Goal: Browse casually: Explore the website without a specific task or goal

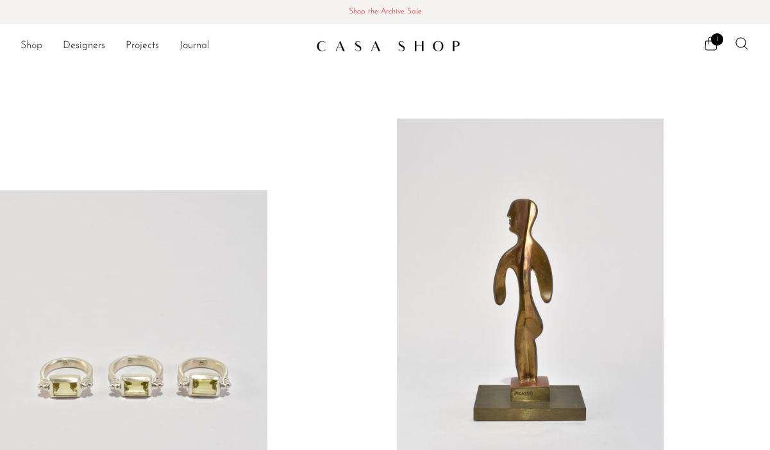
click at [33, 43] on link "Shop" at bounding box center [32, 46] width 22 height 17
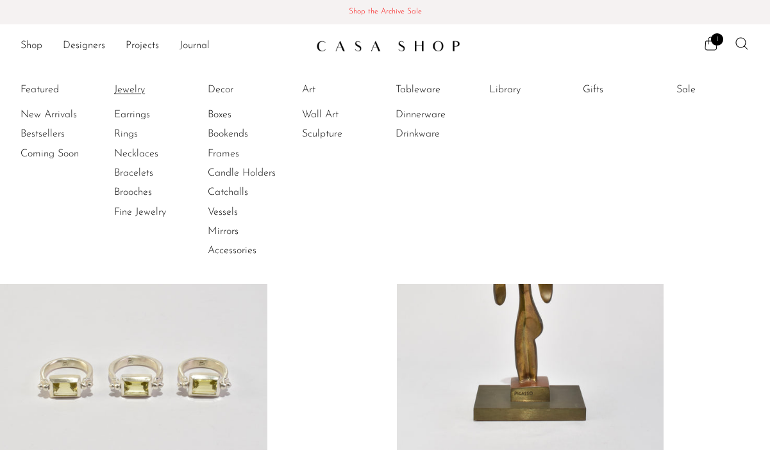
click at [126, 94] on link "Jewelry" at bounding box center [162, 90] width 96 height 14
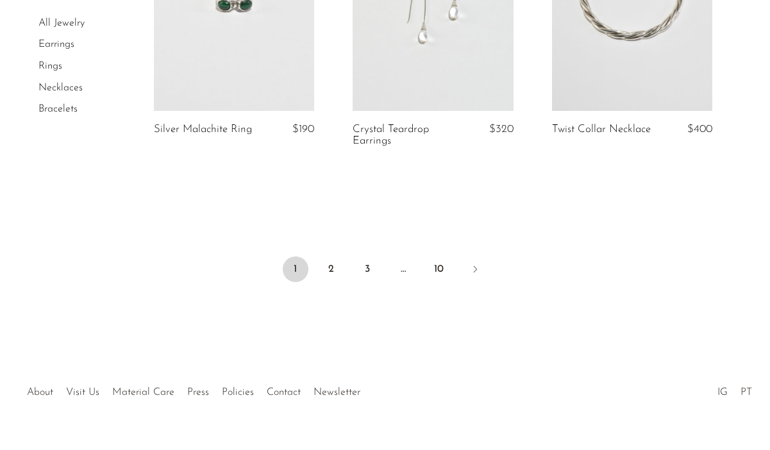
scroll to position [3446, 0]
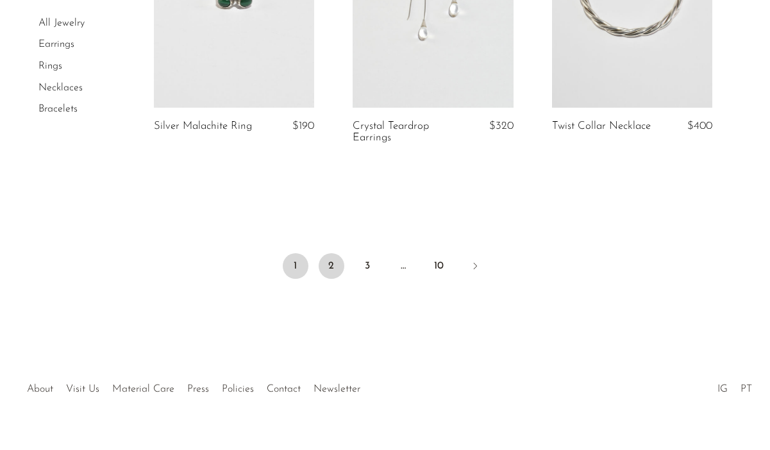
click at [330, 262] on link "2" at bounding box center [331, 266] width 26 height 26
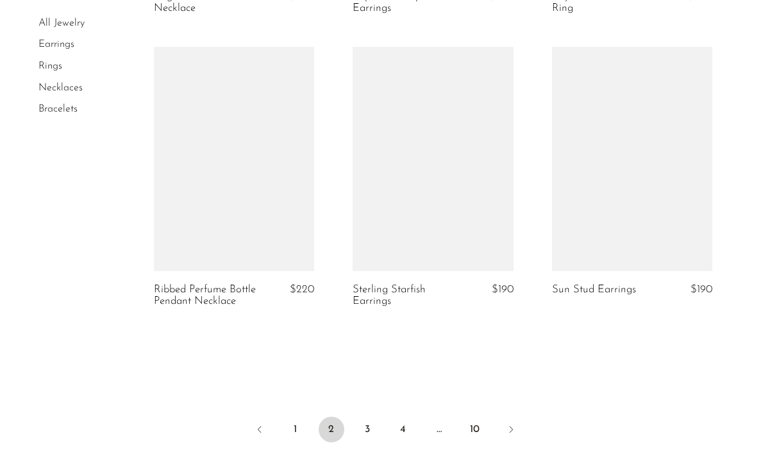
scroll to position [3494, 0]
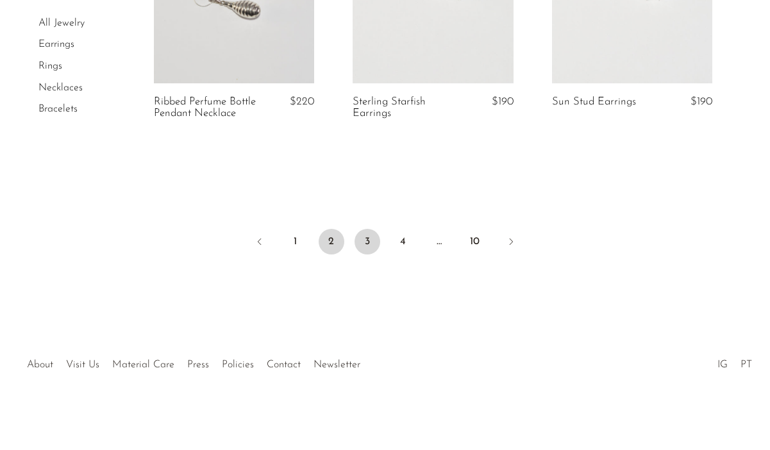
click at [374, 240] on link "3" at bounding box center [367, 242] width 26 height 26
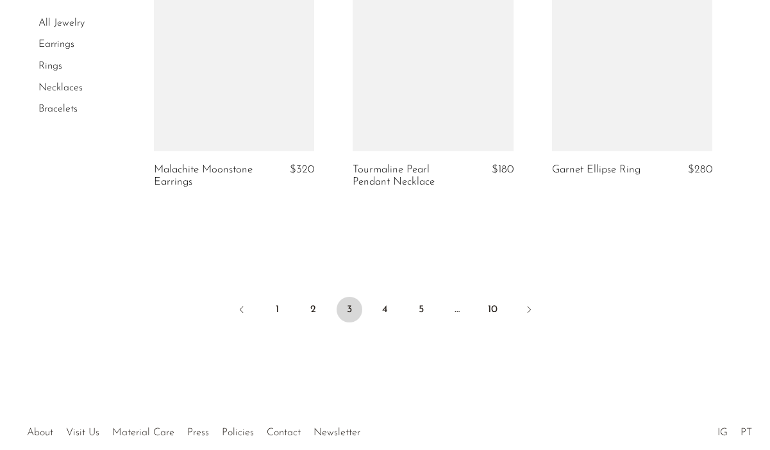
scroll to position [3483, 0]
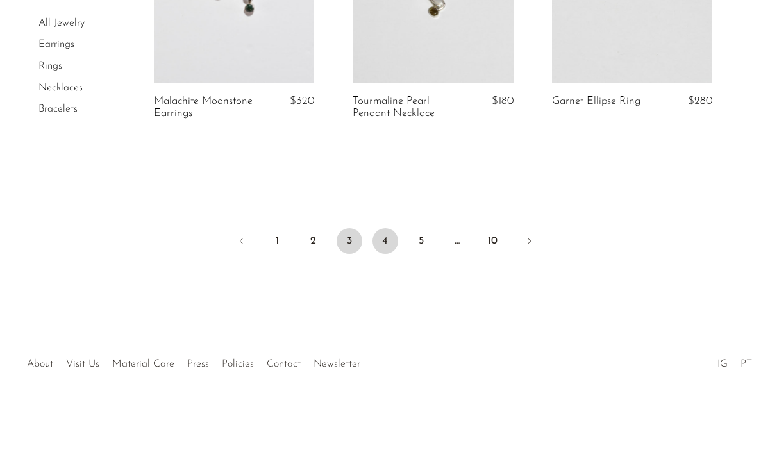
click at [389, 240] on link "4" at bounding box center [385, 241] width 26 height 26
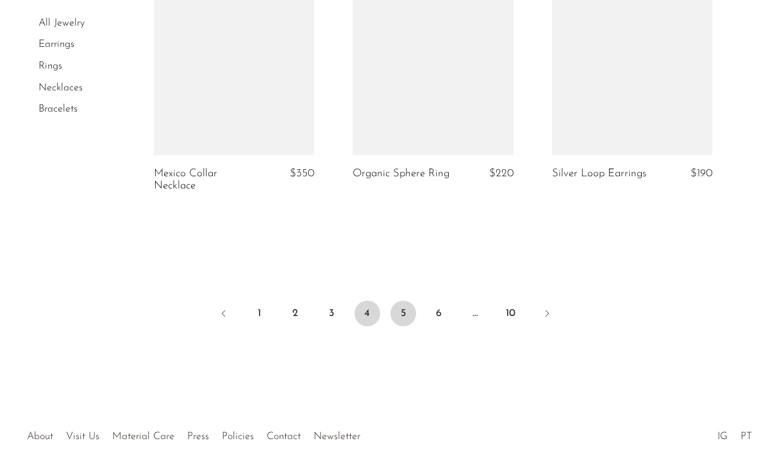
scroll to position [3444, 0]
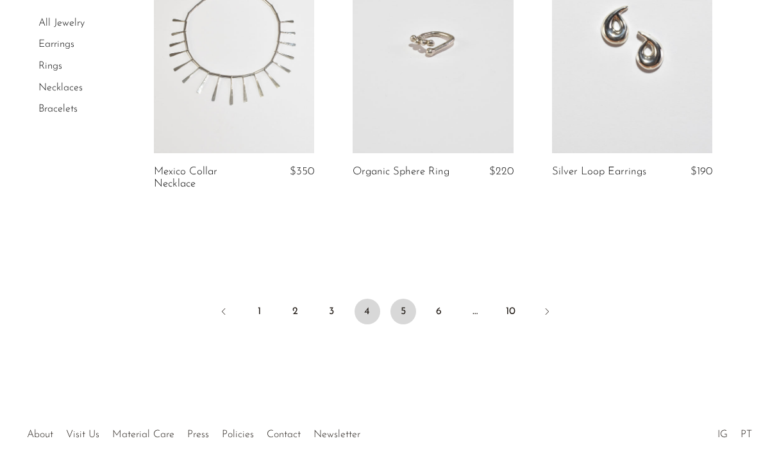
click at [400, 299] on link "5" at bounding box center [403, 312] width 26 height 26
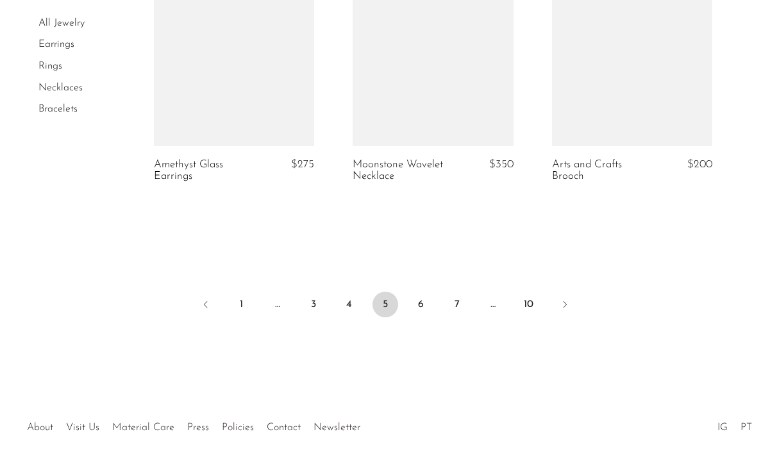
scroll to position [3476, 0]
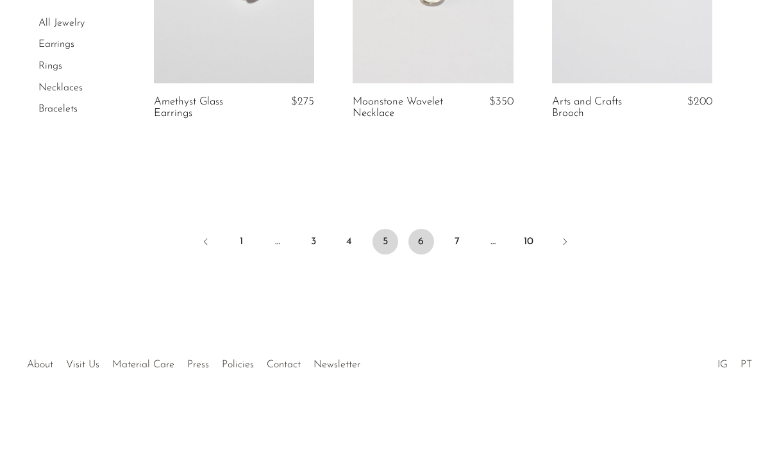
click at [413, 242] on link "6" at bounding box center [421, 242] width 26 height 26
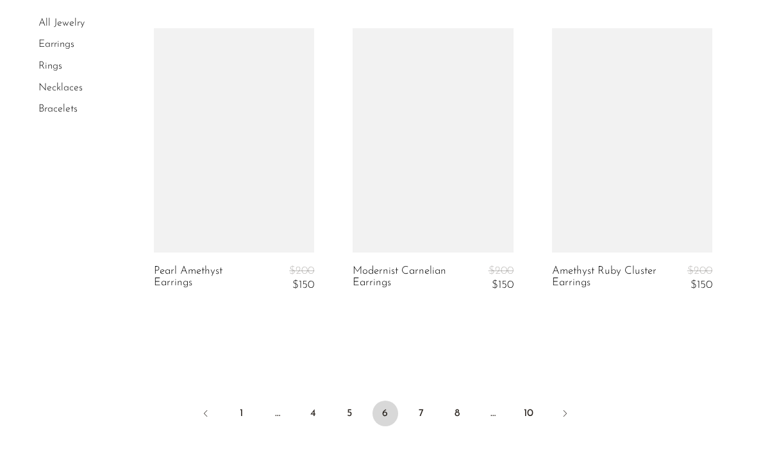
scroll to position [3473, 0]
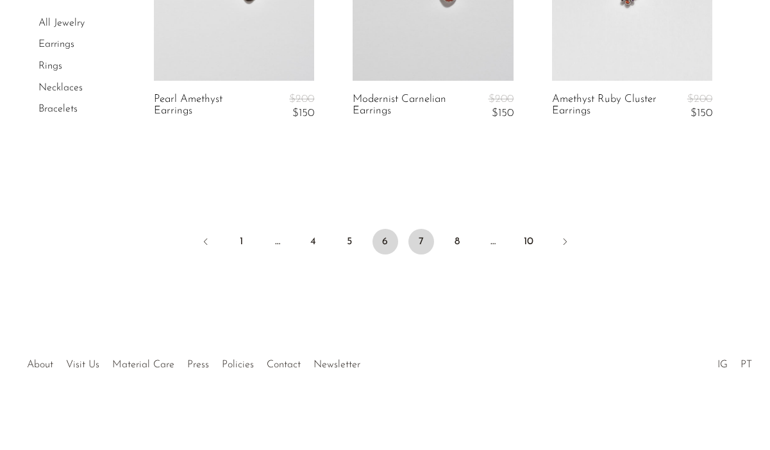
click at [424, 244] on link "7" at bounding box center [421, 242] width 26 height 26
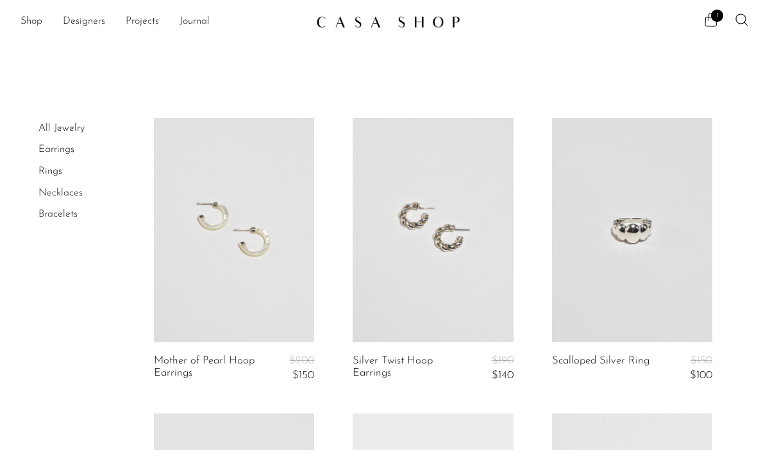
click at [714, 22] on icon at bounding box center [710, 19] width 15 height 15
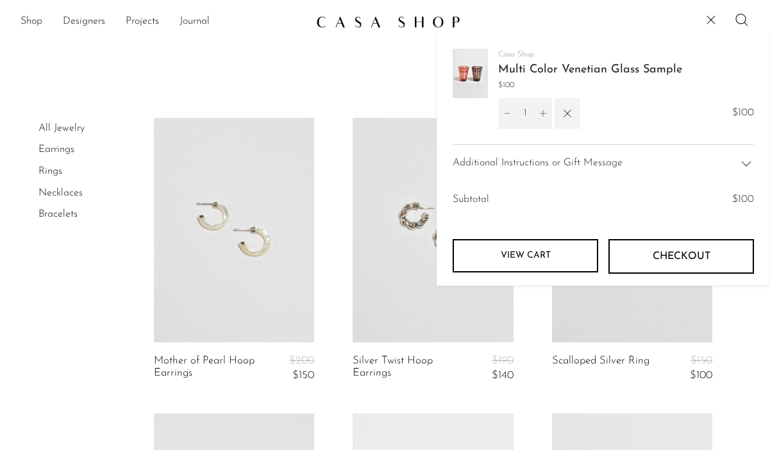
click at [564, 113] on icon "button" at bounding box center [567, 113] width 14 height 14
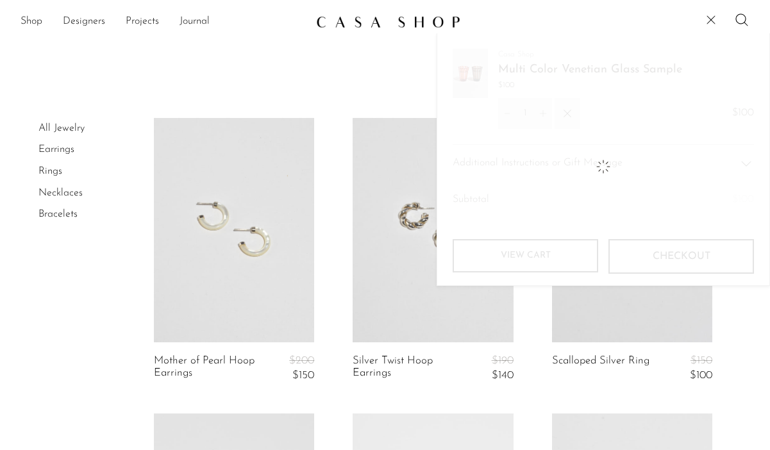
click at [709, 13] on icon at bounding box center [710, 19] width 15 height 15
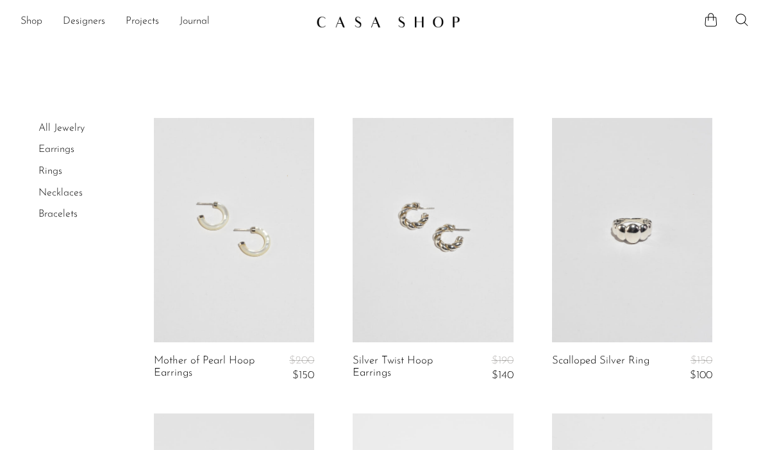
click at [61, 128] on link "All Jewelry" at bounding box center [61, 128] width 46 height 10
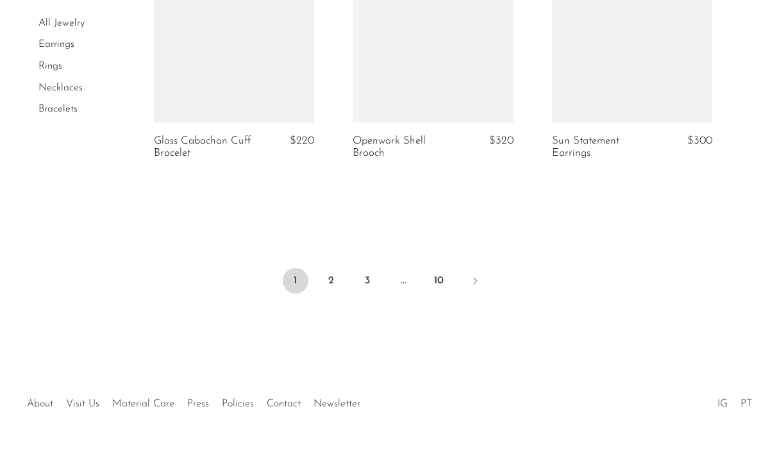
scroll to position [3445, 0]
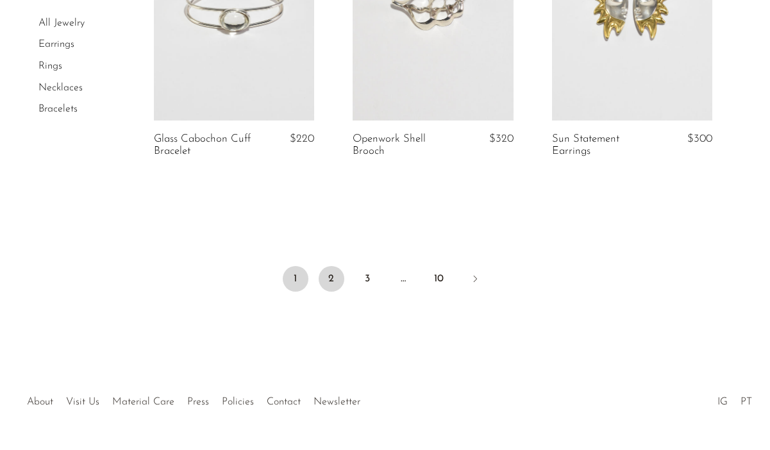
click at [326, 278] on link "2" at bounding box center [331, 279] width 26 height 26
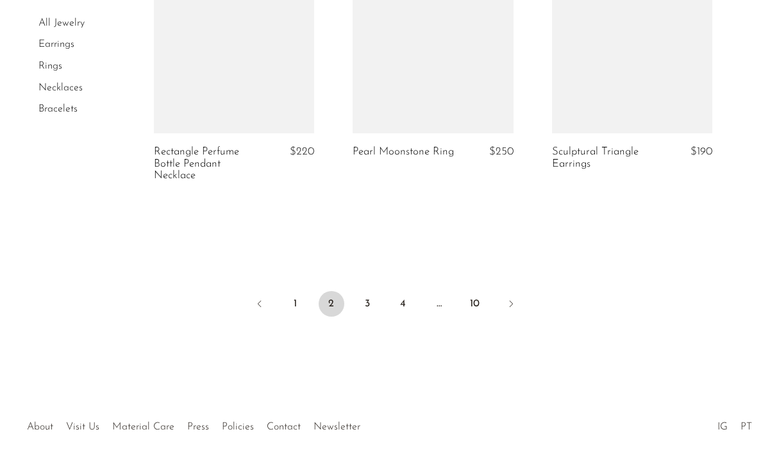
scroll to position [3431, 0]
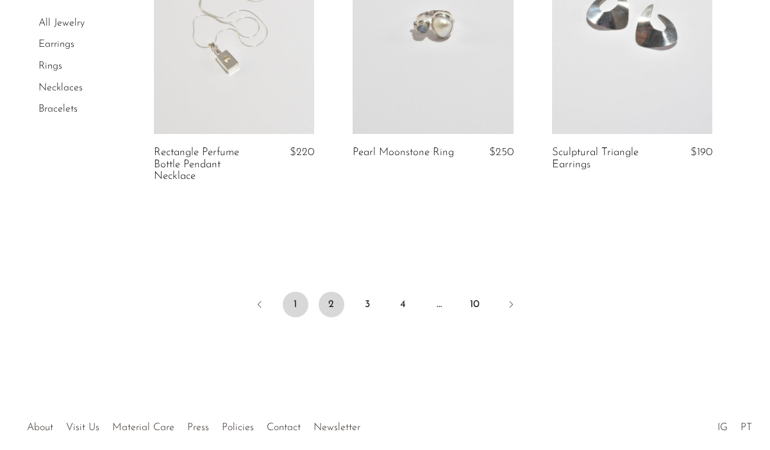
click at [295, 300] on link "1" at bounding box center [296, 305] width 26 height 26
